Goal: Task Accomplishment & Management: Manage account settings

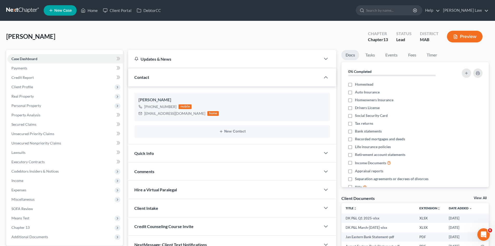
click at [27, 13] on link at bounding box center [22, 10] width 33 height 9
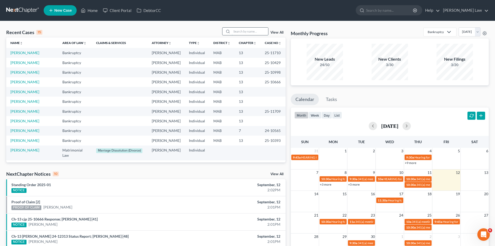
click at [257, 29] on input "search" at bounding box center [250, 32] width 36 height 8
type input "ali"
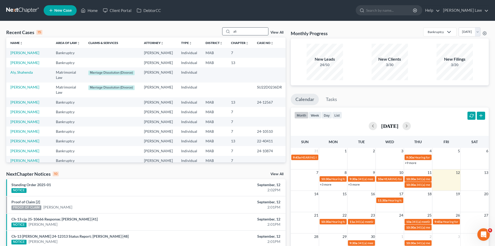
click at [238, 34] on input "ali" at bounding box center [250, 32] width 36 height 8
click at [20, 82] on td "Aly, Shahenda" at bounding box center [29, 74] width 46 height 15
click at [22, 89] on link "[PERSON_NAME]" at bounding box center [24, 87] width 29 height 4
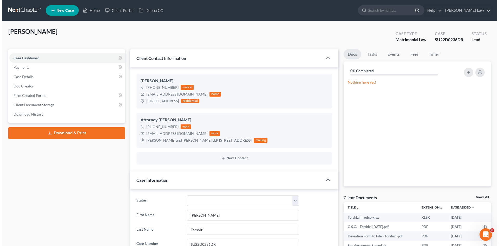
scroll to position [731, 0]
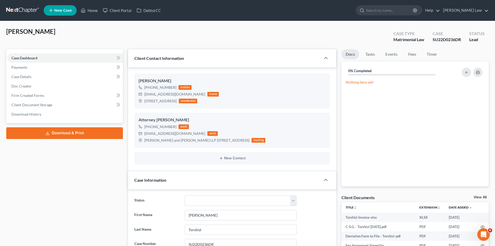
click at [475, 197] on link "View All" at bounding box center [480, 197] width 13 height 4
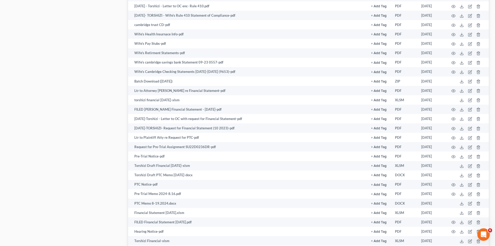
scroll to position [739, 0]
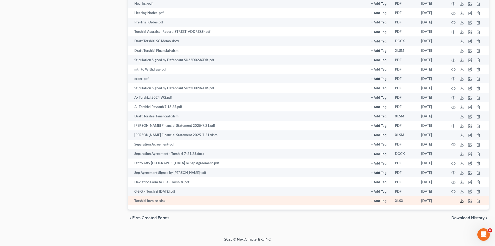
click at [463, 201] on icon at bounding box center [462, 201] width 4 height 4
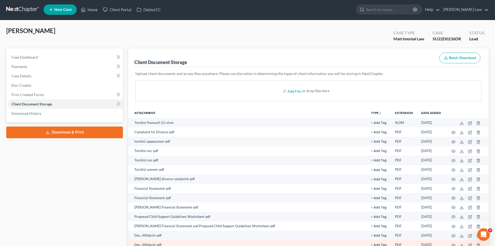
scroll to position [0, 0]
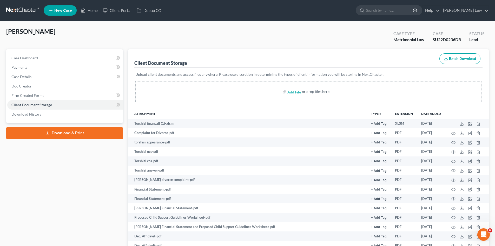
click at [22, 12] on link at bounding box center [22, 10] width 33 height 9
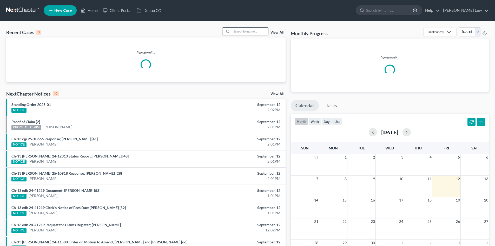
click at [246, 31] on input "search" at bounding box center [250, 32] width 36 height 8
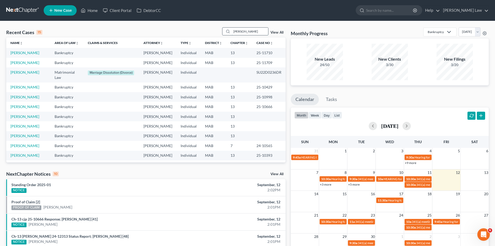
type input "clark"
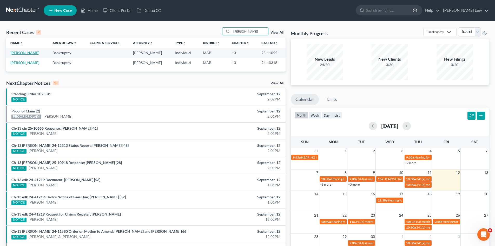
click at [20, 54] on link "[PERSON_NAME]" at bounding box center [24, 52] width 29 height 4
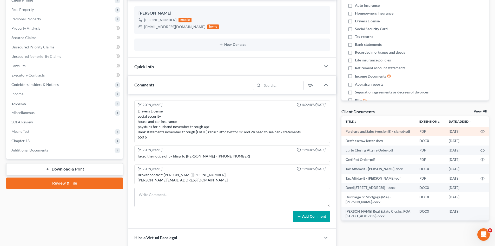
scroll to position [163, 0]
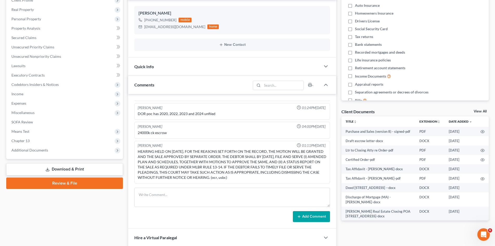
click at [477, 114] on div "View All" at bounding box center [481, 111] width 15 height 5
click at [477, 110] on link "View All" at bounding box center [480, 111] width 13 height 4
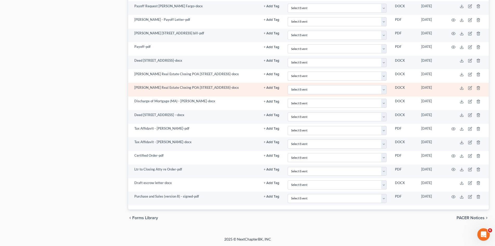
scroll to position [556, 0]
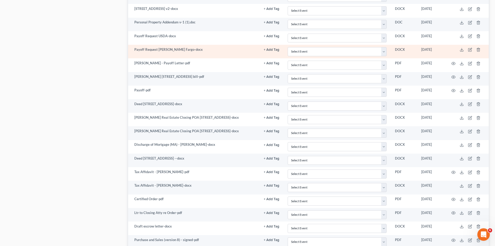
click at [464, 49] on td at bounding box center [467, 52] width 44 height 14
click at [464, 49] on icon at bounding box center [462, 50] width 4 height 4
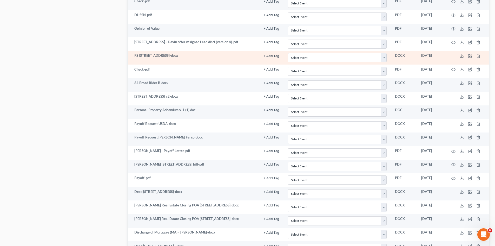
scroll to position [599, 0]
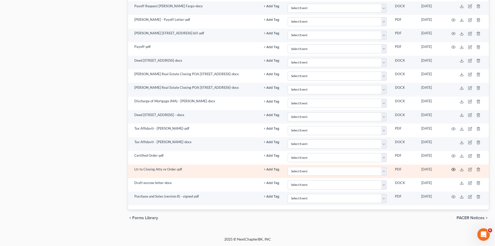
click at [452, 170] on icon "button" at bounding box center [454, 169] width 4 height 3
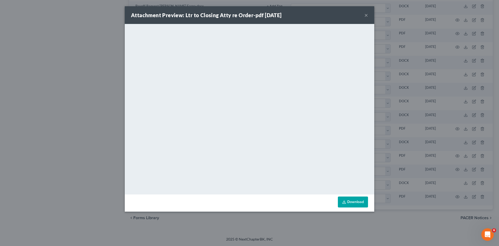
drag, startPoint x: 444, startPoint y: 155, endPoint x: 439, endPoint y: 147, distance: 10.0
click at [447, 157] on div "Attachment Preview: Ltr to Closing Atty re Order-pdf 09/08/2025 × <object ng-at…" at bounding box center [249, 123] width 499 height 246
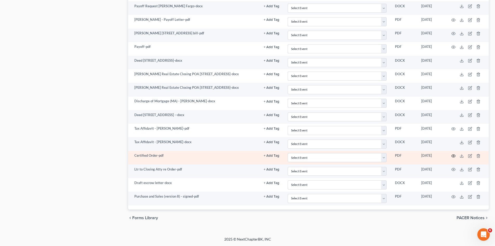
click at [455, 155] on icon "button" at bounding box center [454, 155] width 4 height 3
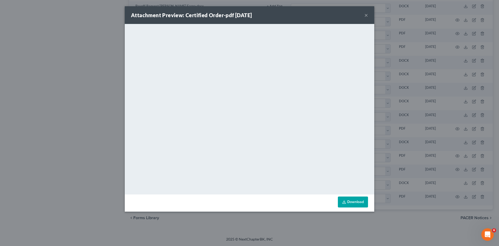
click at [427, 128] on div "Attachment Preview: Certified Order-pdf 09/08/2025 × <object ng-attr-data='http…" at bounding box center [249, 123] width 499 height 246
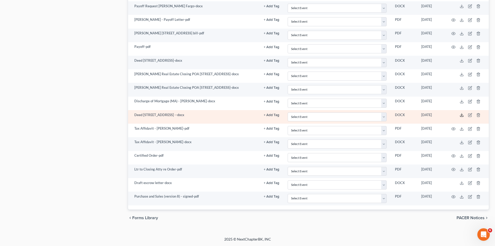
click at [462, 115] on icon at bounding box center [462, 115] width 4 height 4
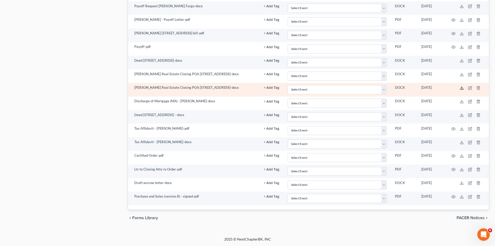
click at [462, 87] on line at bounding box center [462, 87] width 0 height 2
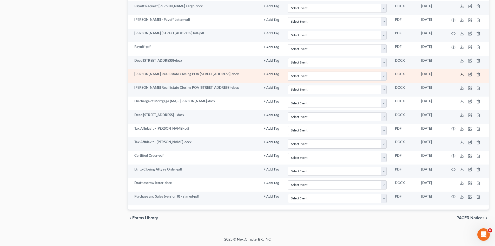
click at [462, 75] on icon at bounding box center [462, 74] width 4 height 4
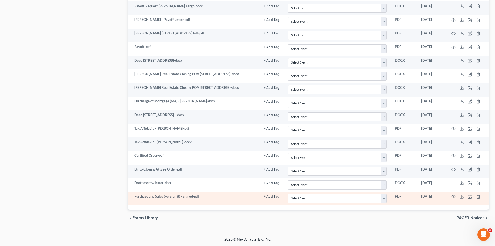
click at [451, 196] on td at bounding box center [467, 198] width 44 height 14
click at [453, 196] on icon "button" at bounding box center [454, 196] width 4 height 4
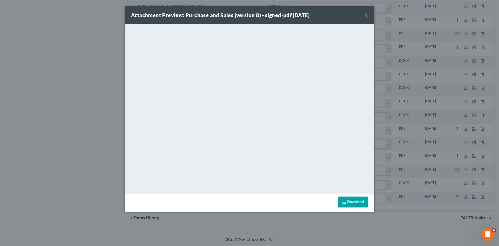
click at [395, 126] on div "Attachment Preview: Purchase and Sales (version 8) - signed-pdf 09/11/2025 × <o…" at bounding box center [249, 123] width 499 height 246
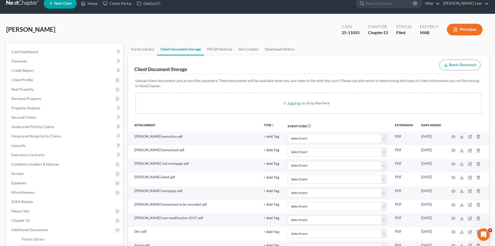
scroll to position [0, 0]
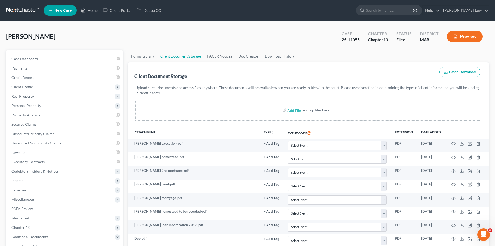
click at [25, 12] on link at bounding box center [22, 10] width 33 height 9
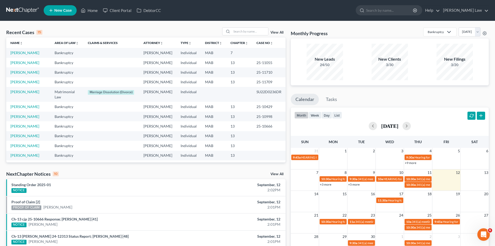
click at [252, 36] on div "Recent Cases 15 View All" at bounding box center [146, 32] width 280 height 10
click at [248, 31] on input "search" at bounding box center [250, 32] width 36 height 8
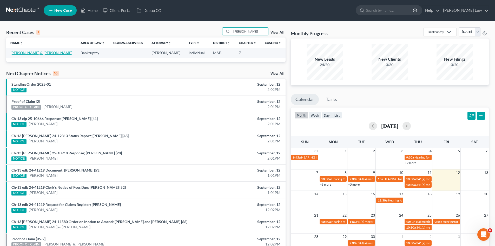
type input "dunham"
click at [25, 53] on link "[PERSON_NAME] & [PERSON_NAME]" at bounding box center [41, 52] width 62 height 4
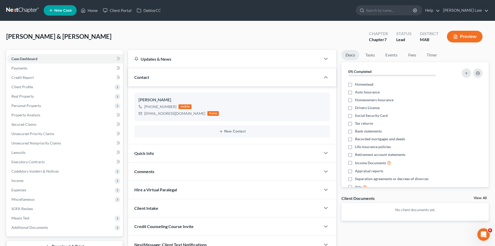
click at [476, 196] on link "View All" at bounding box center [480, 198] width 13 height 4
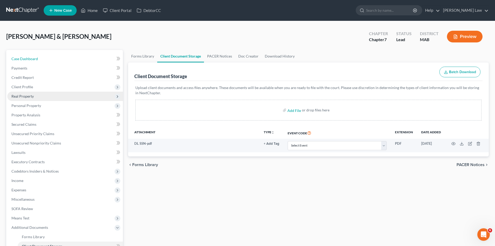
drag, startPoint x: 29, startPoint y: 58, endPoint x: 30, endPoint y: 96, distance: 38.0
click at [29, 58] on span "Case Dashboard" at bounding box center [24, 58] width 27 height 4
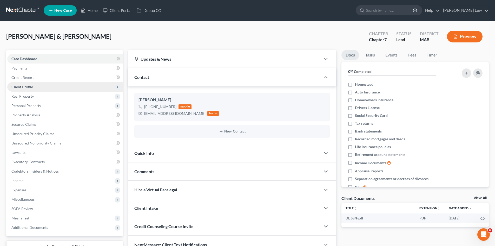
click at [27, 89] on span "Client Profile" at bounding box center [22, 87] width 22 height 4
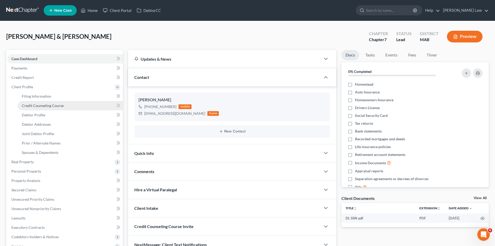
click at [37, 109] on link "Credit Counseling Course" at bounding box center [70, 105] width 105 height 9
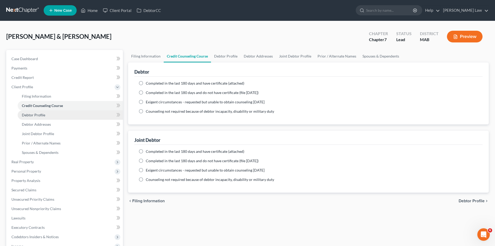
click at [40, 114] on span "Debtor Profile" at bounding box center [33, 115] width 23 height 4
select select "1"
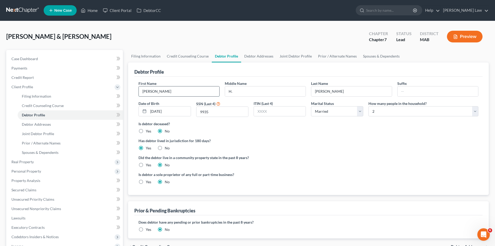
click at [179, 91] on input "Richard" at bounding box center [179, 91] width 81 height 10
click at [284, 88] on input "H." at bounding box center [265, 91] width 81 height 10
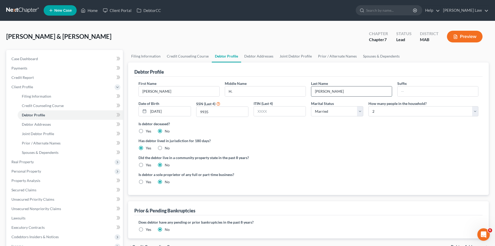
click at [344, 91] on input "Dunham" at bounding box center [351, 91] width 81 height 10
click at [293, 57] on link "Joint Debtor Profile" at bounding box center [296, 56] width 38 height 12
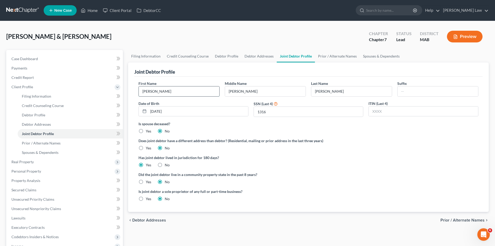
click at [169, 89] on input "Loretta" at bounding box center [179, 91] width 81 height 10
click at [169, 90] on input "Loretta" at bounding box center [179, 91] width 81 height 10
click at [266, 93] on input "J." at bounding box center [265, 91] width 81 height 10
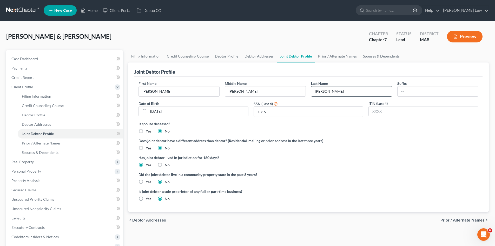
click at [361, 91] on input "Dunham" at bounding box center [351, 91] width 81 height 10
drag, startPoint x: 47, startPoint y: 77, endPoint x: 63, endPoint y: 73, distance: 16.5
click at [47, 77] on link "Credit Report" at bounding box center [65, 77] width 116 height 9
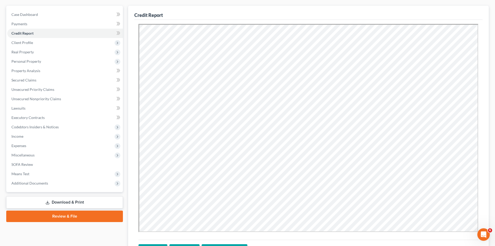
scroll to position [96, 0]
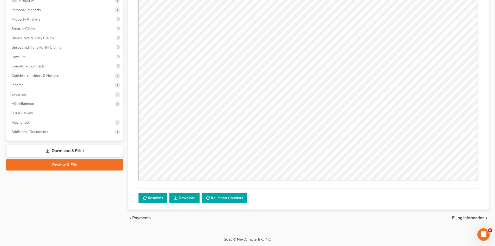
click at [190, 199] on link "Download" at bounding box center [185, 197] width 30 height 11
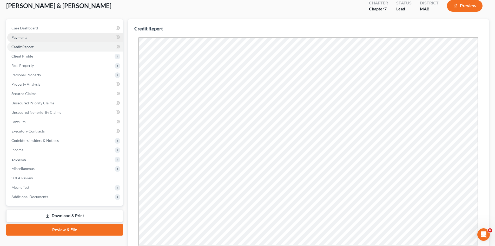
scroll to position [0, 0]
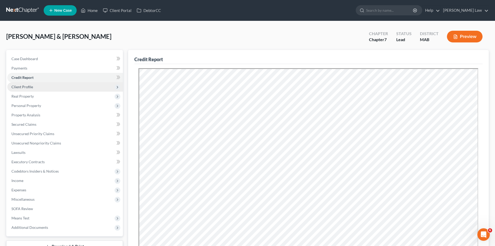
click at [23, 85] on span "Client Profile" at bounding box center [22, 87] width 22 height 4
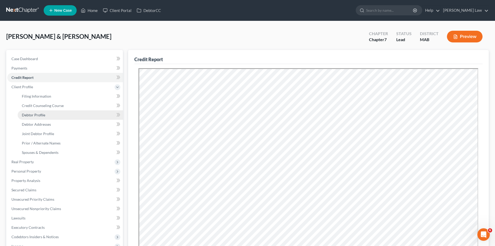
click at [41, 111] on link "Debtor Profile" at bounding box center [70, 114] width 105 height 9
select select "1"
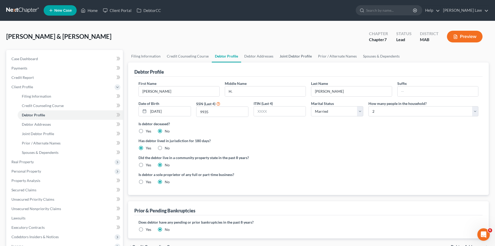
click at [297, 55] on link "Joint Debtor Profile" at bounding box center [296, 56] width 38 height 12
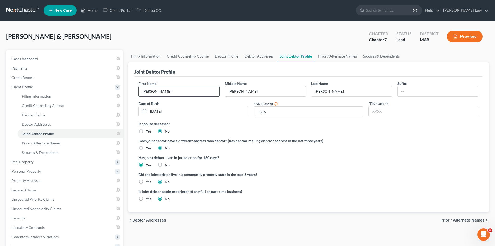
click at [186, 92] on input "Loretta" at bounding box center [179, 91] width 81 height 10
click at [264, 94] on input "J." at bounding box center [265, 91] width 81 height 10
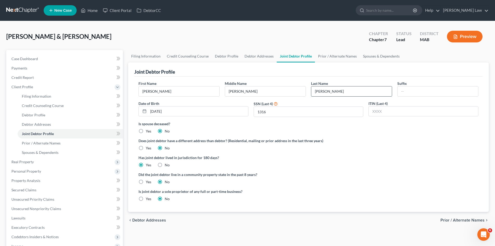
click at [333, 91] on input "Dunham" at bounding box center [351, 91] width 81 height 10
click at [198, 90] on input "Loretta" at bounding box center [179, 91] width 81 height 10
click at [227, 59] on link "Debtor Profile" at bounding box center [227, 56] width 30 height 12
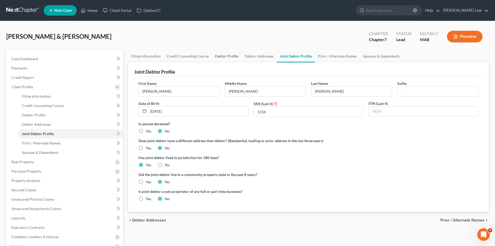
select select "1"
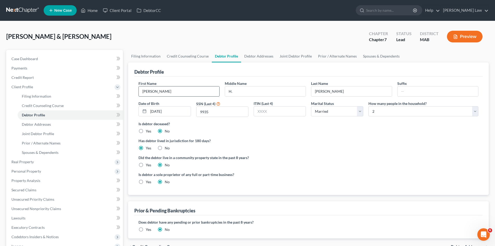
click at [189, 90] on input "Richard" at bounding box center [179, 91] width 81 height 10
click at [338, 93] on input "Dunham" at bounding box center [351, 91] width 81 height 10
click at [337, 93] on input "Dunham" at bounding box center [351, 91] width 81 height 10
click at [280, 60] on link "Joint Debtor Profile" at bounding box center [296, 56] width 38 height 12
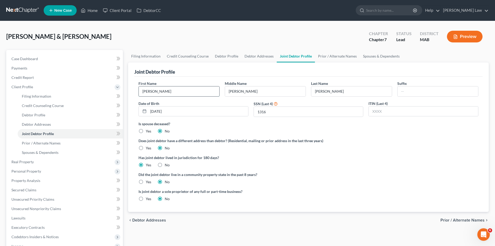
click at [165, 94] on input "Loretta" at bounding box center [179, 91] width 81 height 10
click at [329, 92] on input "Dunham" at bounding box center [351, 91] width 81 height 10
click at [23, 62] on link "Case Dashboard" at bounding box center [65, 58] width 116 height 9
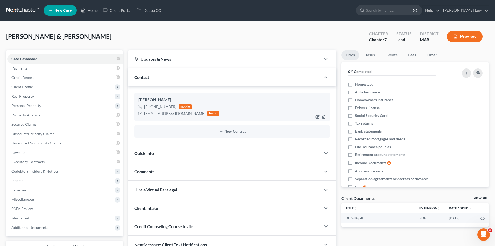
drag, startPoint x: 174, startPoint y: 107, endPoint x: 150, endPoint y: 108, distance: 24.2
click at [150, 108] on div "+1 (508) 224-4422" at bounding box center [160, 106] width 32 height 5
copy div "(508) 224-4422"
click at [161, 115] on div "dickandlj@aol.com" at bounding box center [174, 113] width 61 height 5
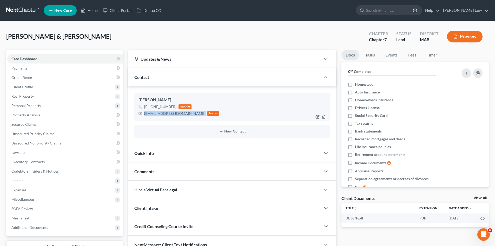
click at [161, 115] on div "dickandlj@aol.com" at bounding box center [174, 113] width 61 height 5
copy div "dickandlj@aol.com"
drag, startPoint x: 481, startPoint y: 199, endPoint x: 494, endPoint y: 191, distance: 16.0
click at [481, 199] on link "View All" at bounding box center [480, 198] width 13 height 4
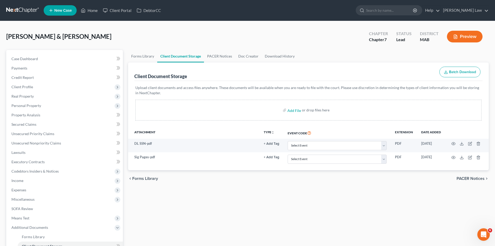
click at [6, 6] on link at bounding box center [22, 10] width 33 height 9
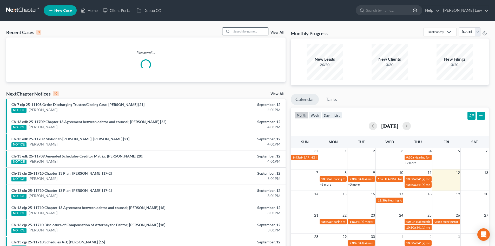
click at [241, 31] on input "search" at bounding box center [250, 32] width 36 height 8
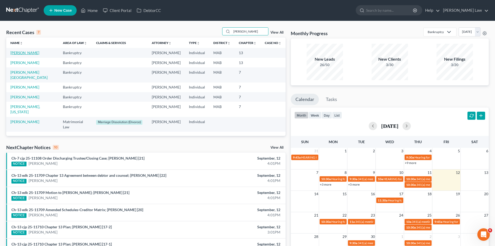
type input "lam"
click at [31, 54] on link "[PERSON_NAME]" at bounding box center [24, 52] width 29 height 4
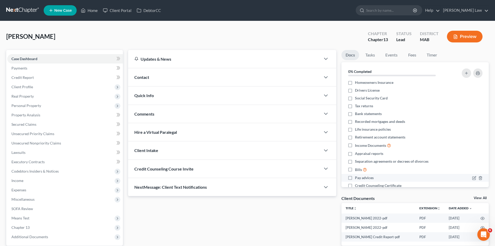
scroll to position [28, 0]
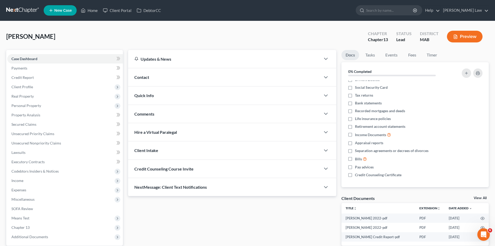
click at [484, 198] on link "View All" at bounding box center [480, 198] width 13 height 4
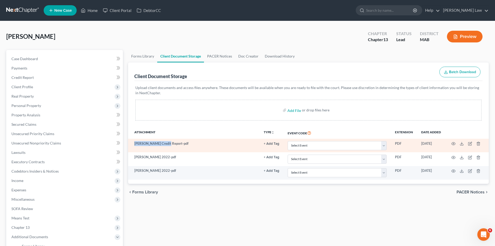
drag, startPoint x: 134, startPoint y: 145, endPoint x: 167, endPoint y: 145, distance: 33.3
click at [167, 145] on td "[PERSON_NAME] Credit Report-pdf" at bounding box center [194, 146] width 132 height 14
click at [461, 143] on icon at bounding box center [462, 143] width 4 height 4
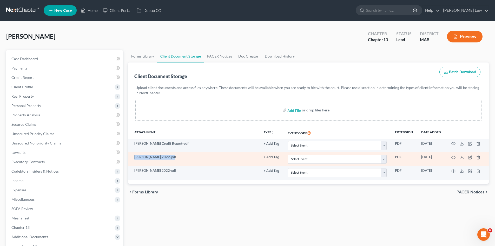
drag, startPoint x: 149, startPoint y: 158, endPoint x: 172, endPoint y: 160, distance: 22.5
click at [172, 160] on td "[PERSON_NAME] 2022-pdf" at bounding box center [194, 159] width 132 height 14
copy td "Joseph Homestead 2022"
click at [461, 158] on icon at bounding box center [462, 157] width 4 height 4
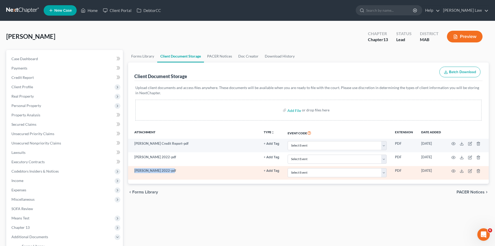
drag, startPoint x: 146, startPoint y: 172, endPoint x: 171, endPoint y: 173, distance: 25.2
click at [171, 173] on td "[PERSON_NAME] 2022-pdf" at bounding box center [194, 173] width 132 height 14
copy td "Denise Homestead 2022"
click at [461, 171] on icon at bounding box center [462, 171] width 4 height 4
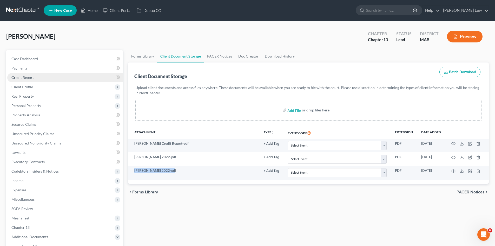
click at [37, 78] on link "Credit Report" at bounding box center [65, 77] width 116 height 9
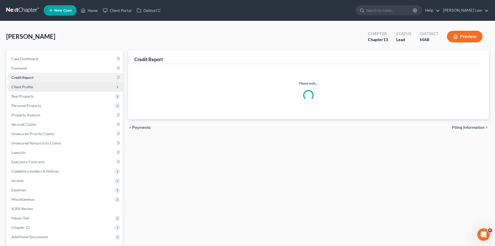
click at [32, 90] on span "Client Profile" at bounding box center [65, 86] width 116 height 9
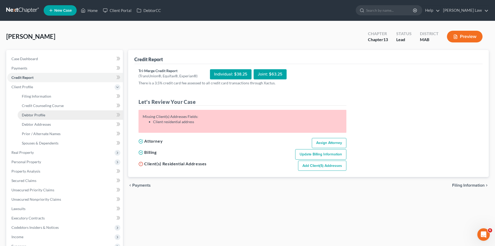
click at [37, 113] on span "Debtor Profile" at bounding box center [33, 115] width 23 height 4
select select "0"
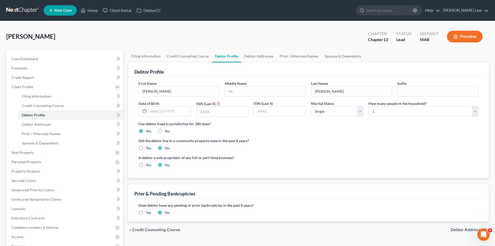
click at [24, 10] on link at bounding box center [22, 10] width 33 height 9
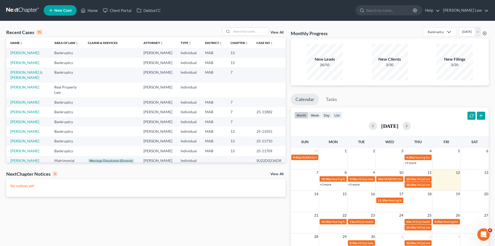
click at [279, 31] on link "View All" at bounding box center [277, 33] width 13 height 4
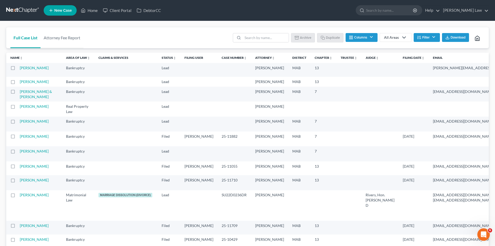
click at [18, 69] on label at bounding box center [18, 69] width 0 height 0
click at [20, 69] on input "checkbox" at bounding box center [21, 66] width 3 height 3
checkbox input "true"
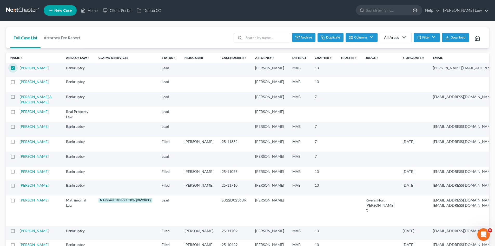
click at [310, 40] on button "Archive" at bounding box center [303, 37] width 23 height 9
click at [29, 70] on link "[PERSON_NAME]" at bounding box center [34, 68] width 29 height 4
click at [18, 83] on label at bounding box center [18, 83] width 0 height 0
click at [20, 82] on input "checkbox" at bounding box center [21, 80] width 3 height 3
click at [305, 40] on button "Archive" at bounding box center [303, 37] width 23 height 9
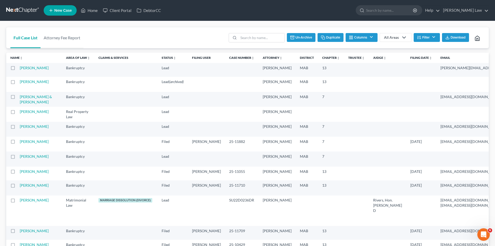
checkbox input "false"
click at [24, 70] on link "[PERSON_NAME]" at bounding box center [34, 68] width 29 height 4
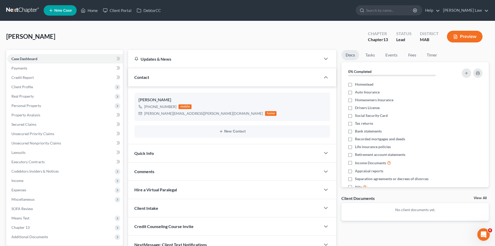
click at [482, 199] on link "View All" at bounding box center [480, 198] width 13 height 4
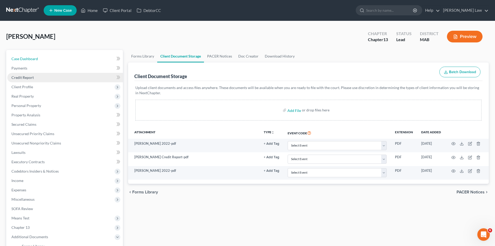
drag, startPoint x: 33, startPoint y: 55, endPoint x: 75, endPoint y: 79, distance: 48.8
click at [33, 55] on link "Case Dashboard" at bounding box center [65, 58] width 116 height 9
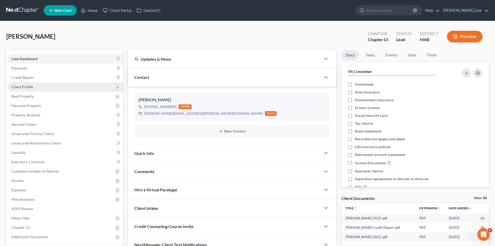
click at [34, 86] on span "Client Profile" at bounding box center [65, 86] width 116 height 9
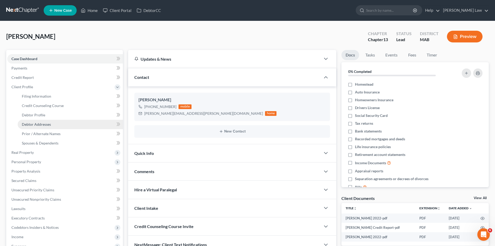
click at [41, 122] on span "Debtor Addresses" at bounding box center [36, 124] width 29 height 4
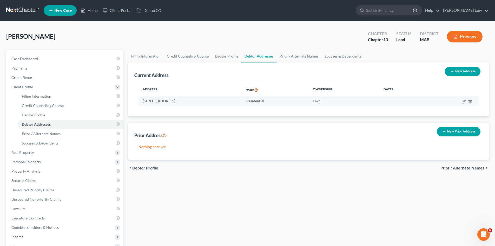
click at [181, 101] on td "[STREET_ADDRESS]" at bounding box center [191, 101] width 104 height 10
copy td "[STREET_ADDRESS]"
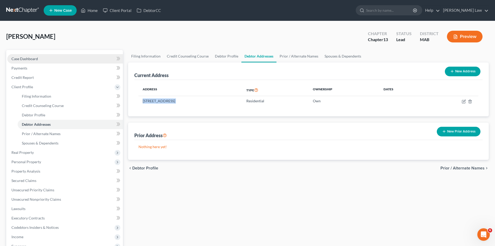
click at [68, 59] on link "Case Dashboard" at bounding box center [65, 58] width 116 height 9
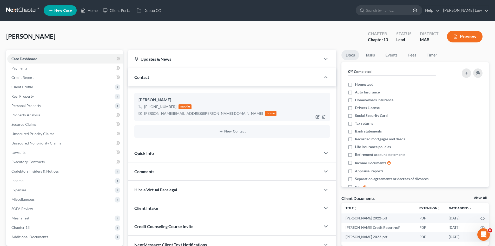
click at [163, 99] on div "[PERSON_NAME]" at bounding box center [232, 100] width 187 height 6
copy div "[PERSON_NAME]"
drag, startPoint x: 62, startPoint y: 91, endPoint x: 61, endPoint y: 94, distance: 2.7
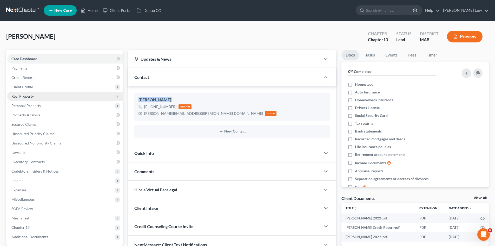
click at [62, 91] on span "Client Profile" at bounding box center [65, 86] width 116 height 9
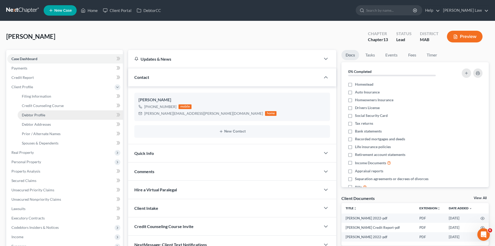
click at [55, 111] on link "Debtor Profile" at bounding box center [70, 114] width 105 height 9
select select "1"
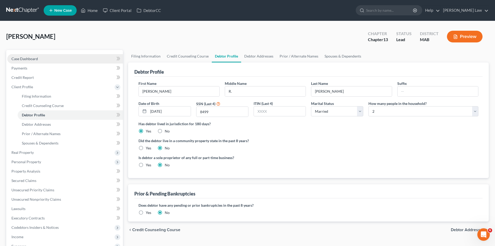
click at [70, 62] on link "Case Dashboard" at bounding box center [65, 58] width 116 height 9
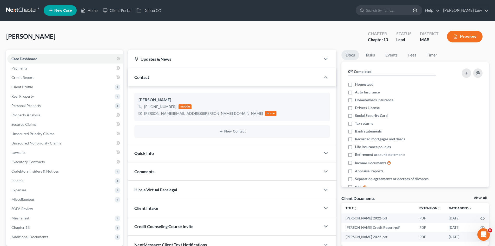
drag, startPoint x: 481, startPoint y: 198, endPoint x: 495, endPoint y: 192, distance: 14.7
click at [481, 198] on link "View All" at bounding box center [480, 198] width 13 height 4
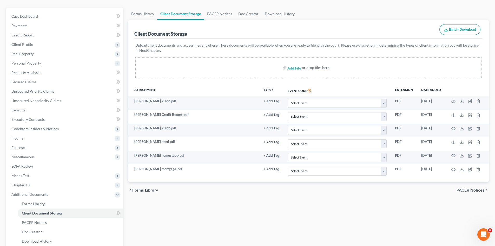
scroll to position [87, 0]
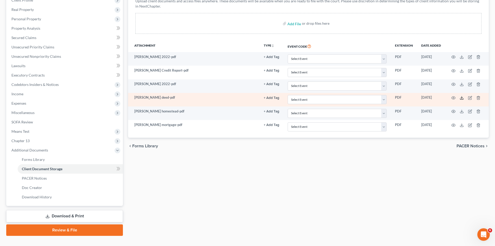
click at [463, 98] on icon at bounding box center [462, 98] width 4 height 4
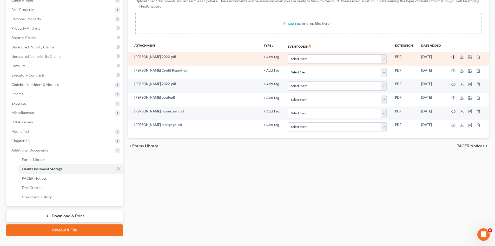
click at [454, 56] on icon "button" at bounding box center [454, 57] width 4 height 4
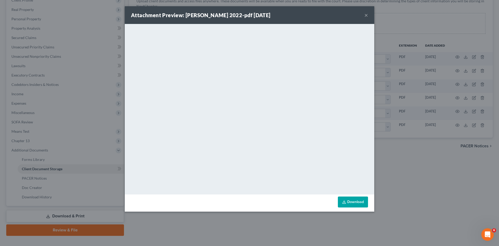
click at [408, 122] on div "Attachment Preview: [PERSON_NAME] 2022-pdf [DATE] × <object ng-attr-data='[URL]…" at bounding box center [249, 123] width 499 height 246
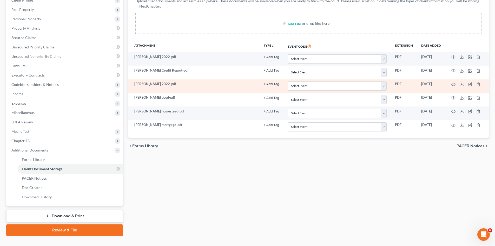
click at [451, 85] on td at bounding box center [467, 86] width 44 height 14
click at [452, 85] on icon "button" at bounding box center [454, 84] width 4 height 4
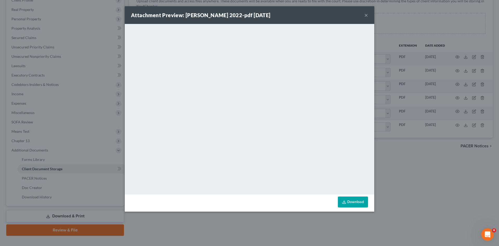
click at [412, 105] on div "Attachment Preview: [PERSON_NAME] 2022-pdf [DATE] × <object ng-attr-data='[URL]…" at bounding box center [249, 123] width 499 height 246
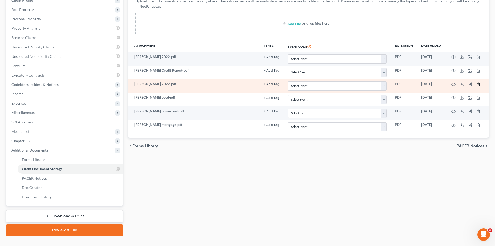
click at [480, 83] on icon "button" at bounding box center [478, 83] width 2 height 3
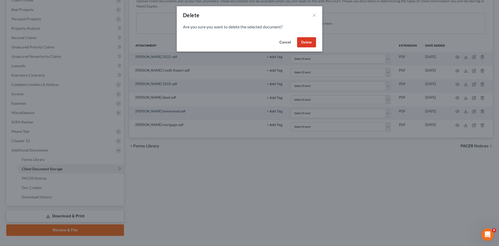
click at [310, 43] on button "Delete" at bounding box center [306, 42] width 19 height 10
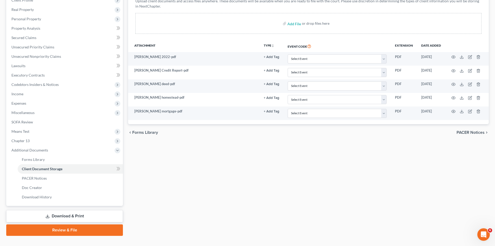
scroll to position [0, 0]
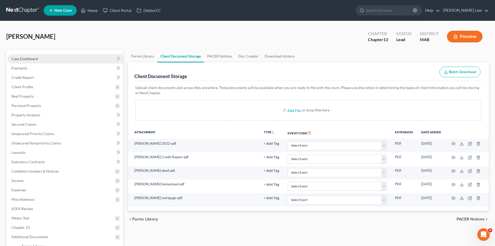
click at [31, 59] on span "Case Dashboard" at bounding box center [24, 58] width 27 height 4
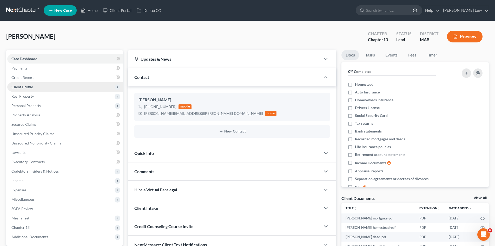
click at [41, 87] on span "Client Profile" at bounding box center [65, 86] width 116 height 9
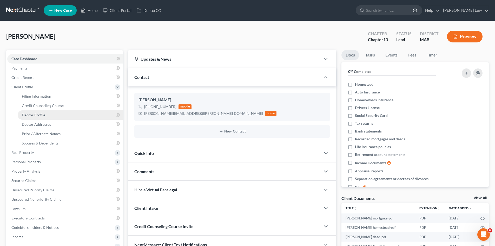
click at [49, 113] on link "Debtor Profile" at bounding box center [70, 114] width 105 height 9
select select "1"
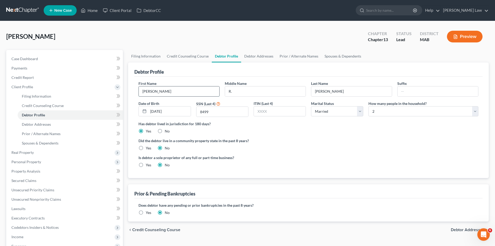
click at [170, 95] on input "[PERSON_NAME]" at bounding box center [179, 91] width 81 height 10
click at [183, 90] on input "v" at bounding box center [179, 91] width 81 height 10
type input "[PERSON_NAME]"
click at [261, 85] on div "Middle Name R." at bounding box center [265, 89] width 86 height 16
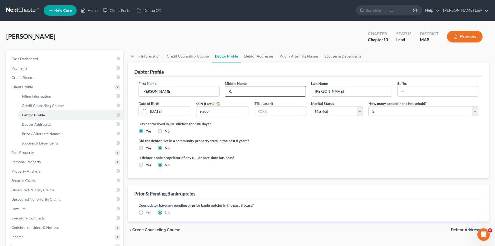
click at [260, 89] on input "R." at bounding box center [265, 91] width 81 height 10
click at [338, 89] on input "[PERSON_NAME]" at bounding box center [351, 91] width 81 height 10
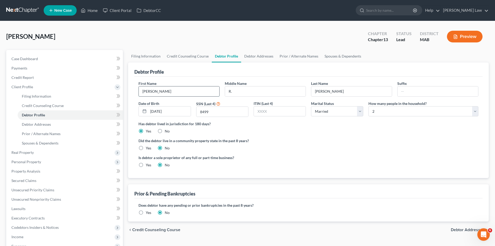
click at [205, 86] on input "[PERSON_NAME]" at bounding box center [179, 91] width 81 height 10
click at [265, 92] on input "R." at bounding box center [265, 91] width 81 height 10
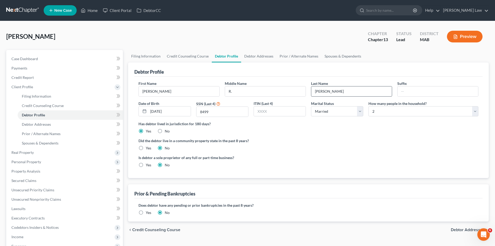
drag, startPoint x: 308, startPoint y: 89, endPoint x: 329, endPoint y: 89, distance: 20.8
click at [308, 89] on div "Middle Name R." at bounding box center [265, 89] width 86 height 16
click at [335, 89] on input "[PERSON_NAME]" at bounding box center [351, 91] width 81 height 10
click at [32, 78] on span "Credit Report" at bounding box center [22, 77] width 22 height 4
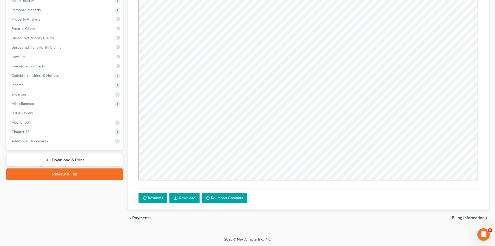
click at [189, 203] on link "Download" at bounding box center [185, 197] width 30 height 11
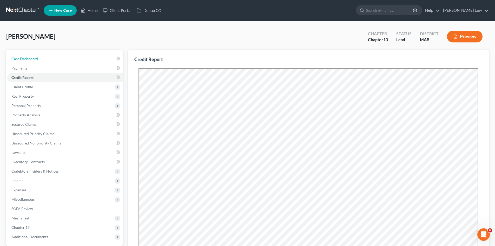
drag, startPoint x: 53, startPoint y: 59, endPoint x: 124, endPoint y: 82, distance: 75.0
click at [53, 59] on link "Case Dashboard" at bounding box center [65, 58] width 116 height 9
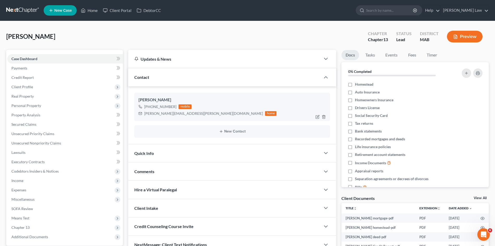
drag, startPoint x: 175, startPoint y: 106, endPoint x: 150, endPoint y: 108, distance: 25.6
click at [150, 108] on div "[PHONE_NUMBER] mobile" at bounding box center [208, 106] width 138 height 7
copy div "[PHONE_NUMBER]"
click at [162, 114] on div "[PERSON_NAME][EMAIL_ADDRESS][PERSON_NAME][DOMAIN_NAME]" at bounding box center [203, 113] width 119 height 5
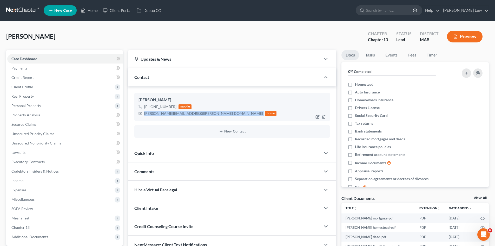
click at [162, 114] on div "[PERSON_NAME][EMAIL_ADDRESS][PERSON_NAME][DOMAIN_NAME]" at bounding box center [203, 113] width 119 height 5
copy div "[PERSON_NAME][EMAIL_ADDRESS][PERSON_NAME][DOMAIN_NAME]"
click at [23, 10] on link at bounding box center [22, 10] width 33 height 9
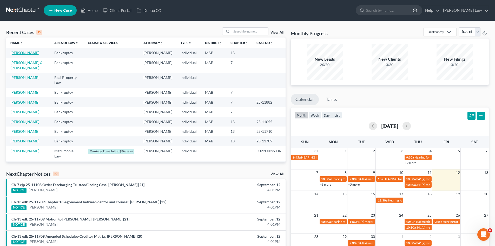
drag, startPoint x: 41, startPoint y: 54, endPoint x: 36, endPoint y: 54, distance: 5.2
click at [41, 54] on td "[PERSON_NAME]" at bounding box center [28, 53] width 44 height 10
click at [36, 54] on link "[PERSON_NAME]" at bounding box center [24, 52] width 29 height 4
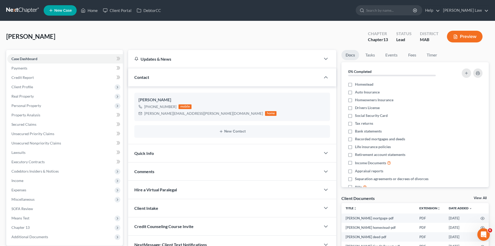
click at [483, 196] on link "View All" at bounding box center [480, 198] width 13 height 4
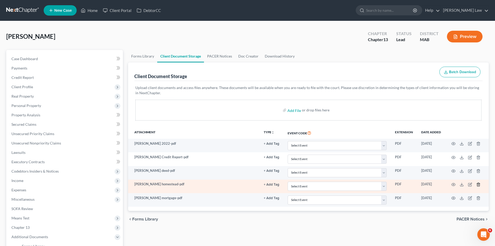
click at [478, 184] on icon "button" at bounding box center [479, 184] width 4 height 4
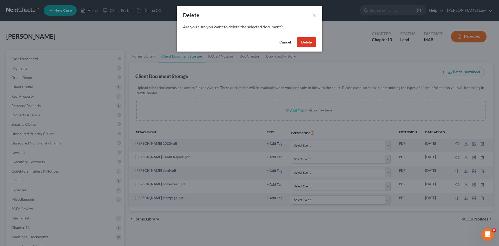
click at [309, 43] on button "Delete" at bounding box center [306, 42] width 19 height 10
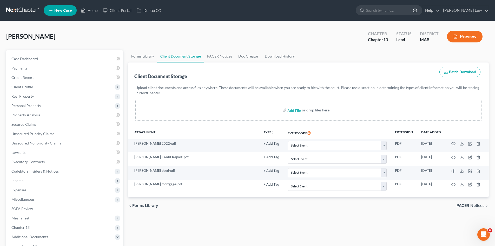
click at [24, 36] on span "[PERSON_NAME]" at bounding box center [30, 37] width 49 height 8
copy span "[PERSON_NAME]"
click at [38, 58] on link "Case Dashboard" at bounding box center [65, 58] width 116 height 9
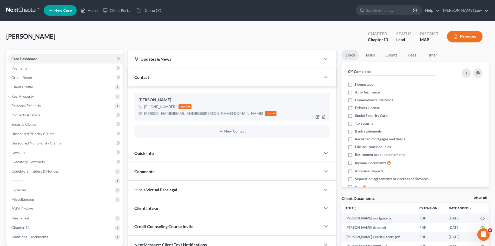
click at [161, 99] on div "[PERSON_NAME]" at bounding box center [232, 100] width 187 height 6
copy div "[PERSON_NAME]"
drag, startPoint x: 22, startPoint y: 86, endPoint x: 26, endPoint y: 100, distance: 14.6
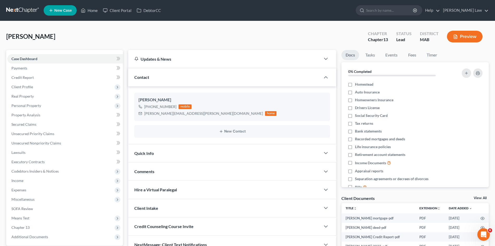
click at [22, 86] on span "Client Profile" at bounding box center [22, 87] width 22 height 4
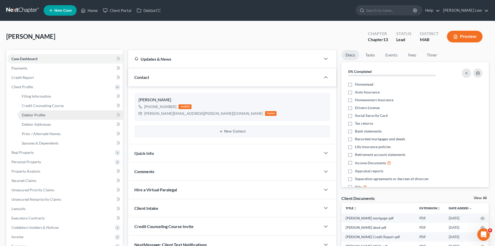
click at [33, 119] on link "Debtor Profile" at bounding box center [70, 114] width 105 height 9
select select "1"
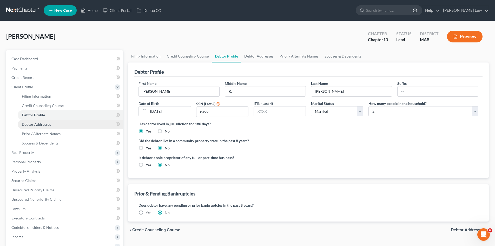
click at [35, 125] on span "Debtor Addresses" at bounding box center [36, 124] width 29 height 4
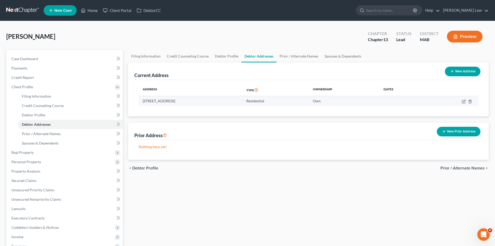
drag, startPoint x: 160, startPoint y: 102, endPoint x: 174, endPoint y: 104, distance: 13.6
click at [174, 104] on td "[STREET_ADDRESS]" at bounding box center [191, 101] width 104 height 10
copy td "[STREET_ADDRESS]"
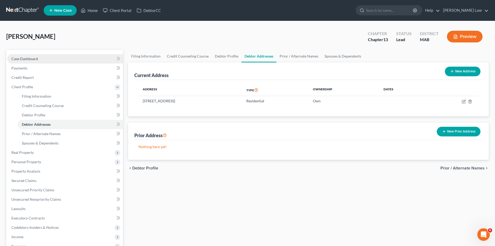
click at [24, 55] on link "Case Dashboard" at bounding box center [65, 58] width 116 height 9
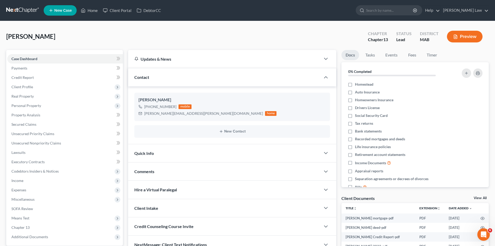
click at [477, 198] on link "View All" at bounding box center [480, 198] width 13 height 4
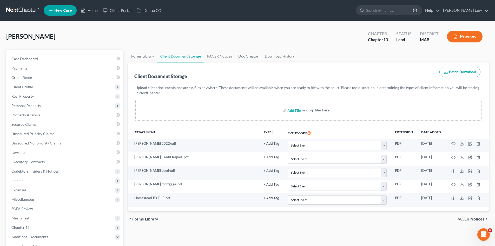
click at [11, 9] on link at bounding box center [22, 10] width 33 height 9
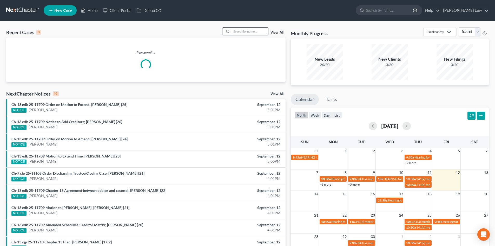
click at [239, 31] on input "search" at bounding box center [250, 32] width 36 height 8
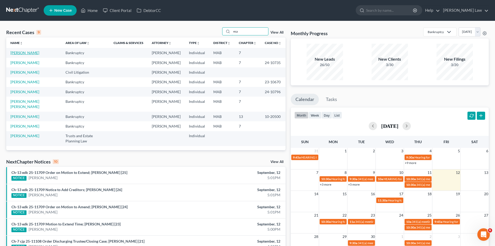
type input "esa"
click at [30, 52] on link "[PERSON_NAME]" at bounding box center [24, 52] width 29 height 4
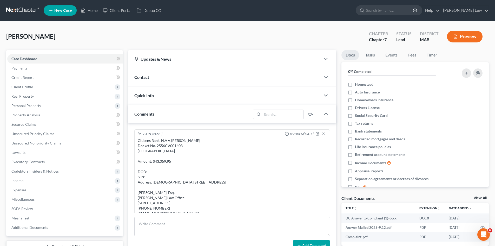
click at [474, 199] on link "View All" at bounding box center [480, 198] width 13 height 4
